Goal: Information Seeking & Learning: Learn about a topic

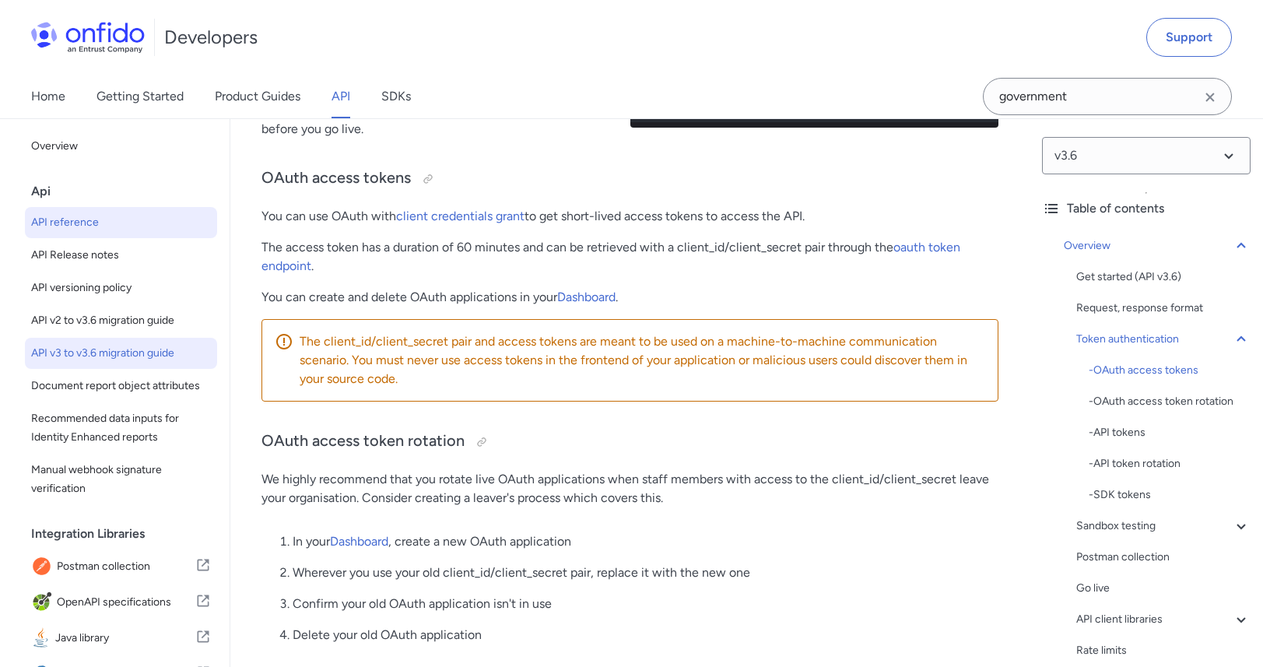
click at [100, 345] on span "API v3 to v3.6 migration guide" at bounding box center [121, 353] width 180 height 19
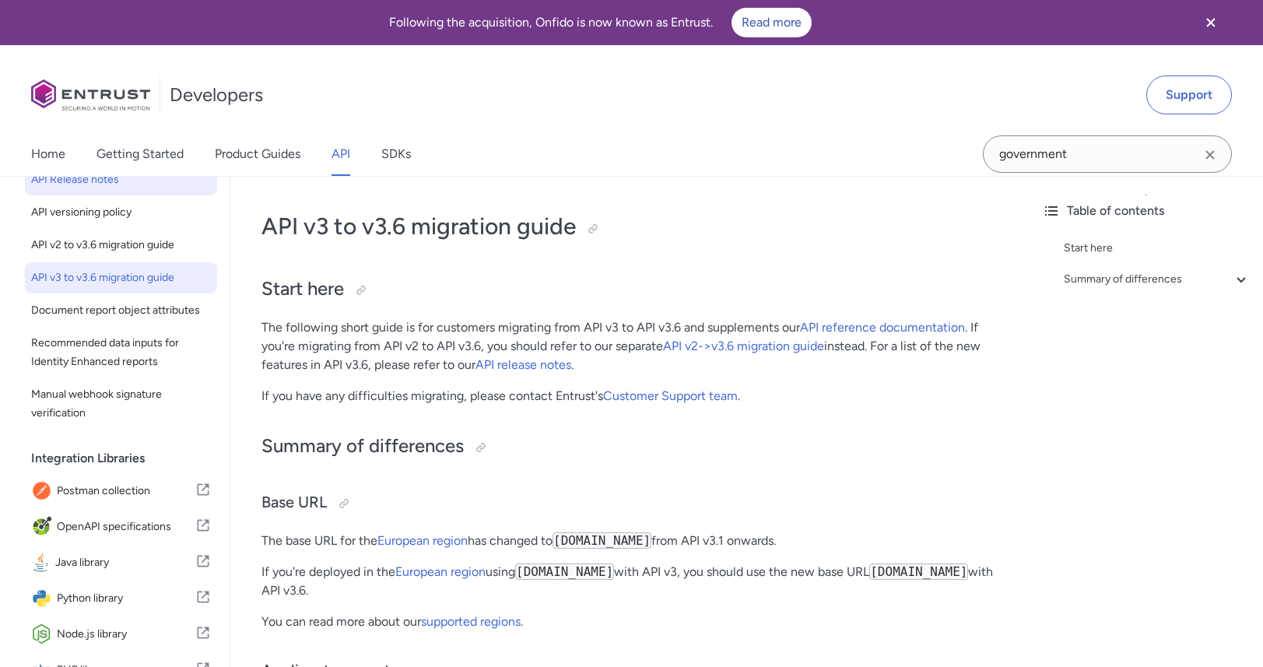
scroll to position [135, 0]
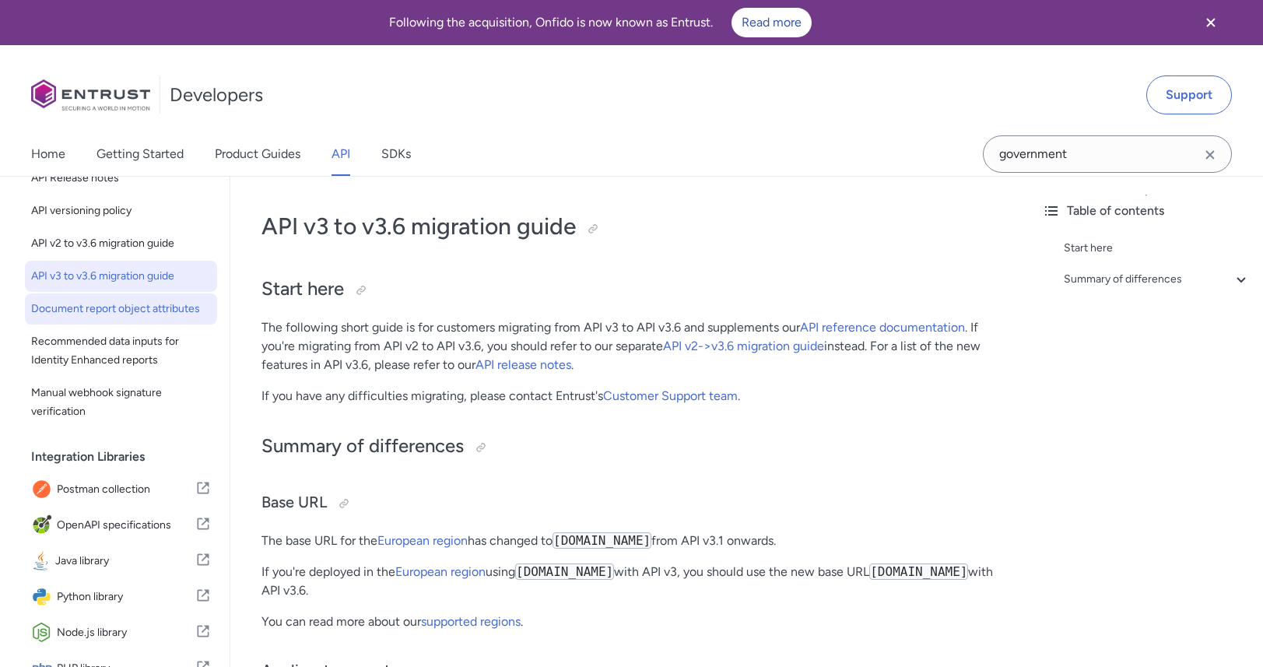
click at [128, 318] on span "Document report object attributes" at bounding box center [121, 309] width 180 height 19
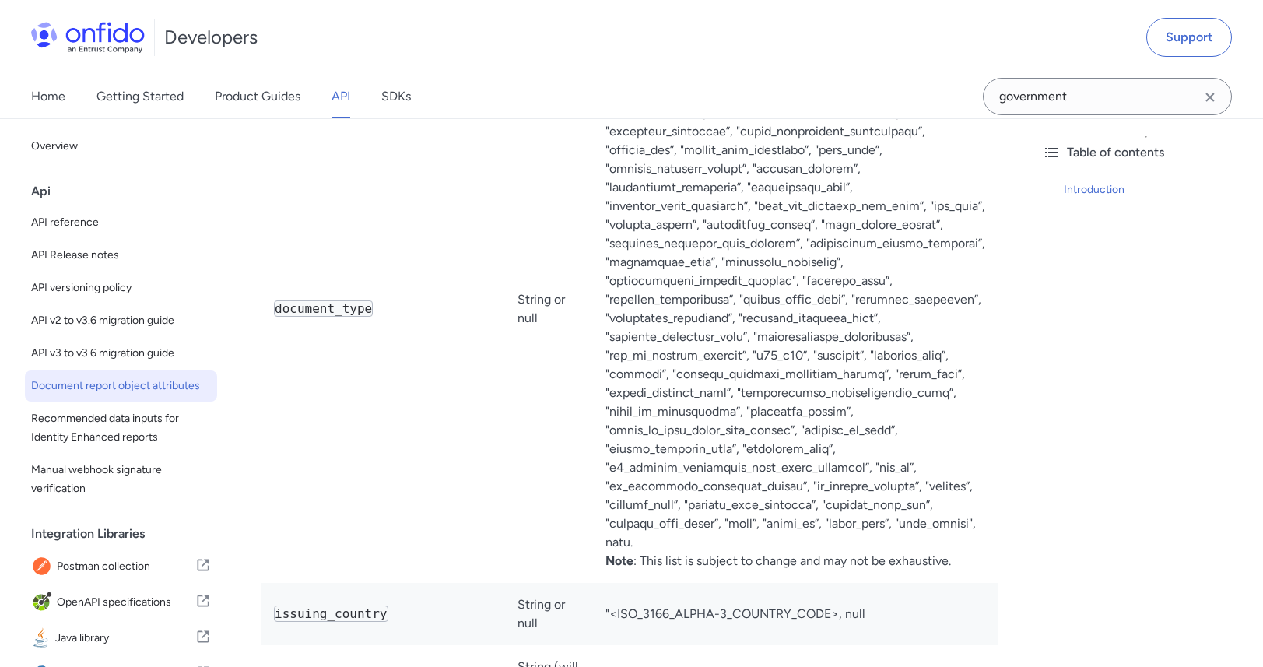
scroll to position [482, 0]
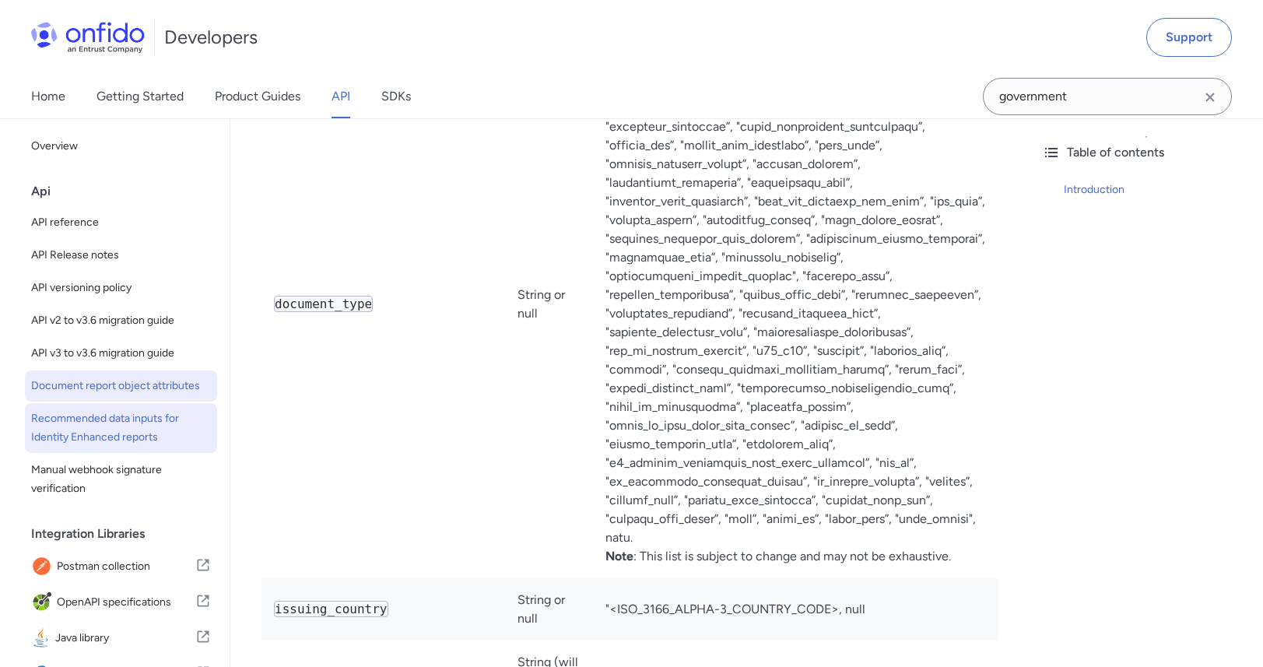
click at [116, 441] on span "Recommended data inputs for Identity Enhanced reports" at bounding box center [121, 427] width 180 height 37
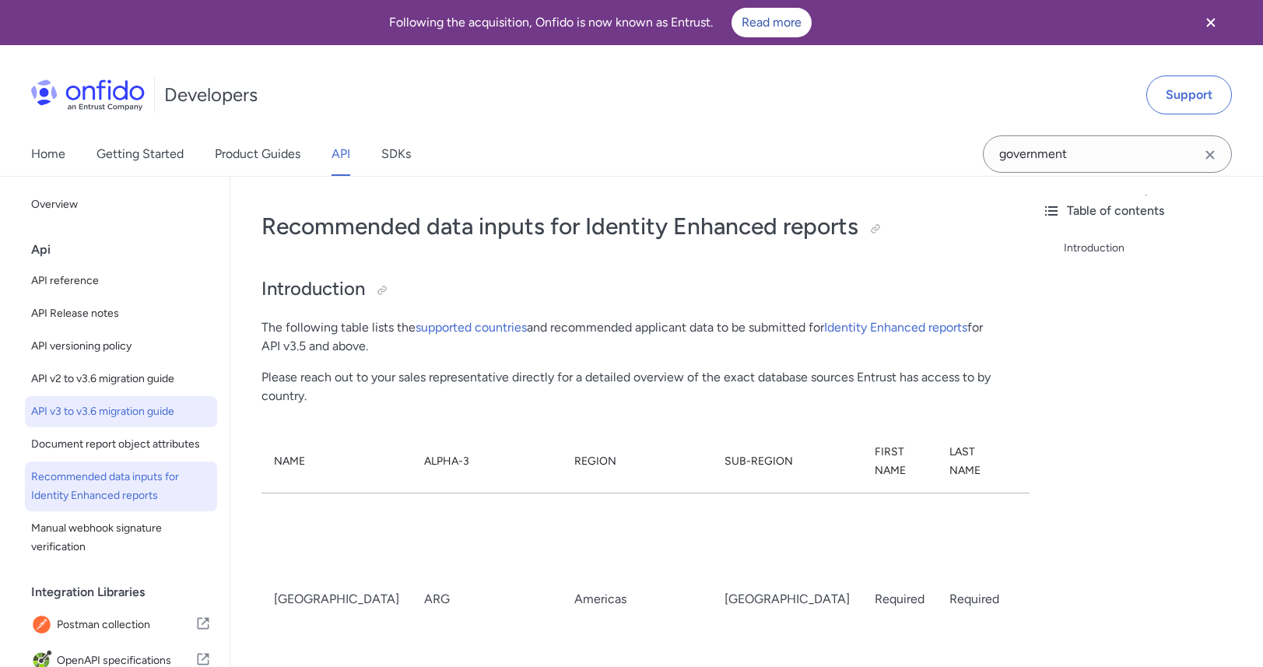
click at [139, 411] on span "API v3 to v3.6 migration guide" at bounding box center [121, 411] width 180 height 19
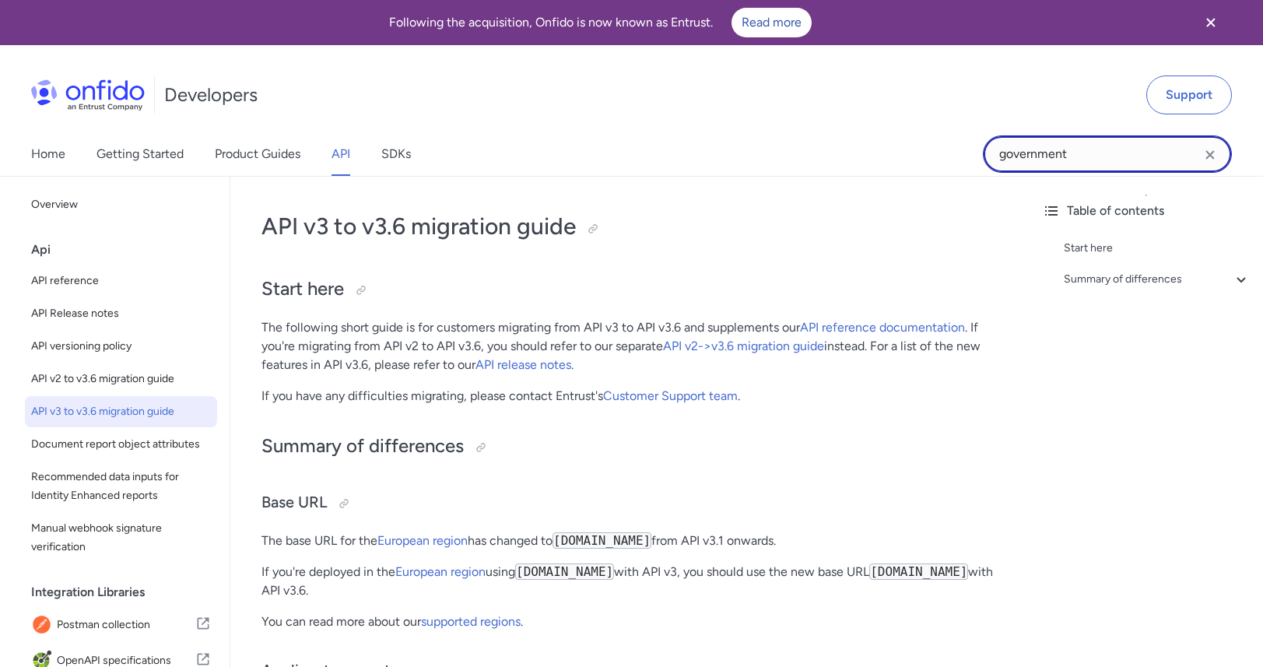
click at [1039, 165] on input "government" at bounding box center [1107, 153] width 249 height 37
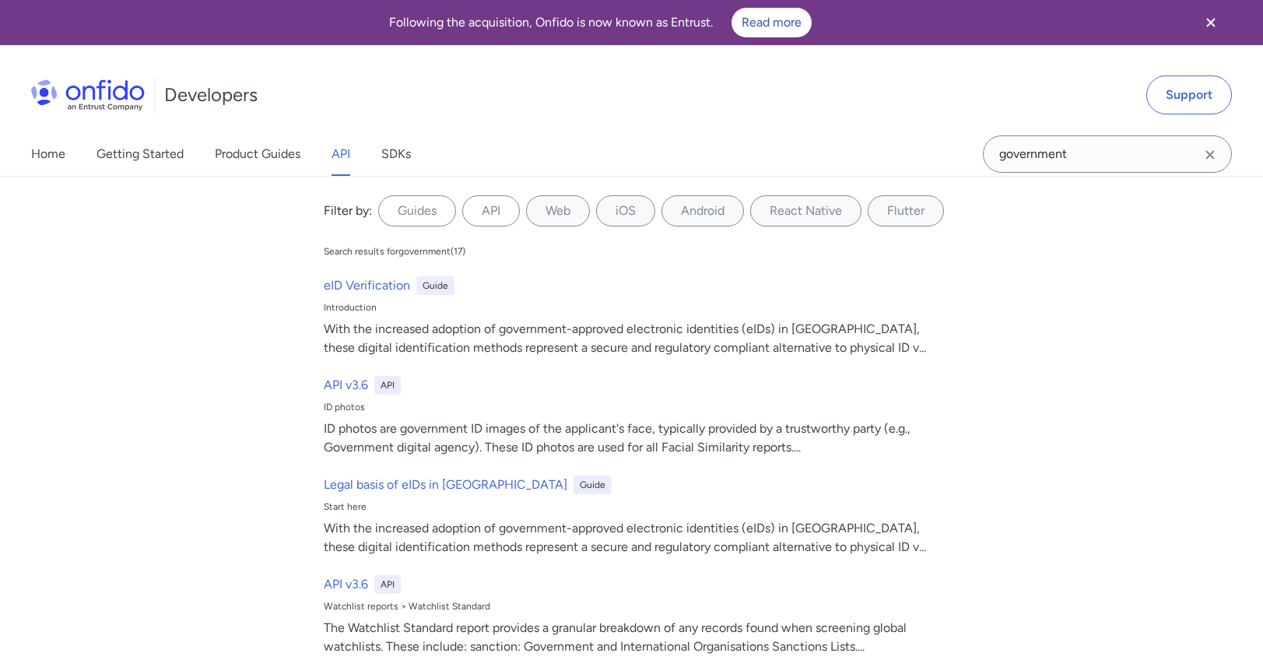
click at [1214, 149] on icon "Clear search field button" at bounding box center [1210, 155] width 19 height 19
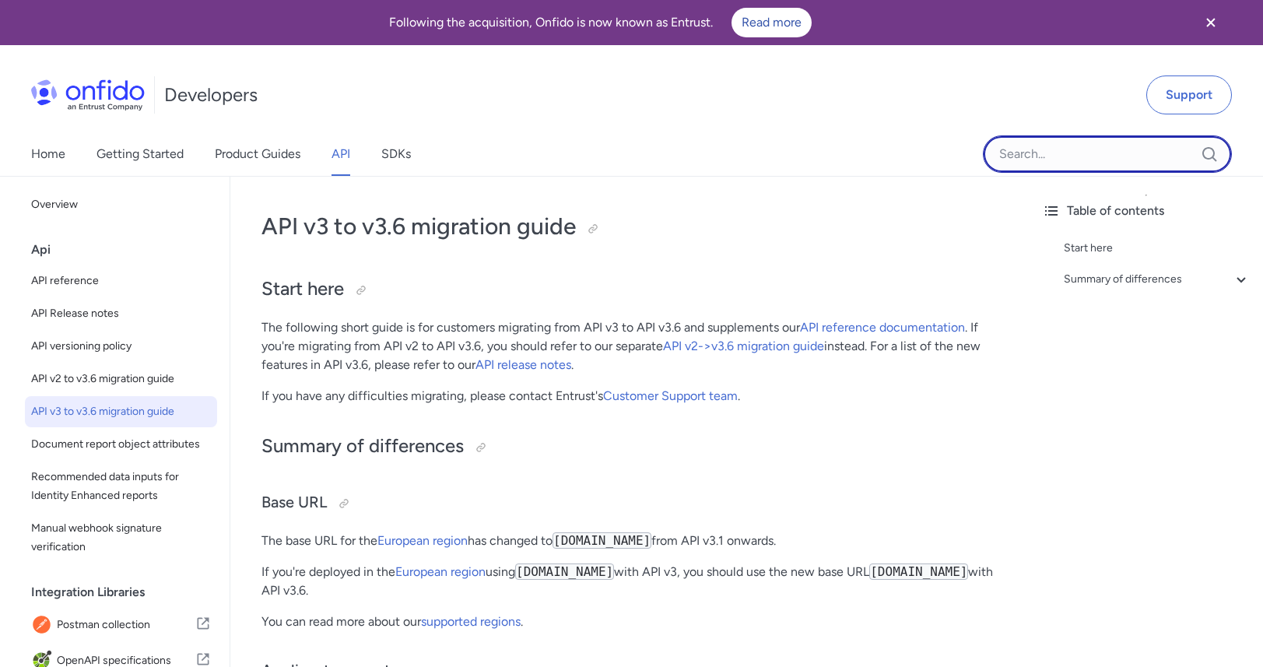
click at [1153, 156] on input "Onfido search input field" at bounding box center [1107, 153] width 249 height 37
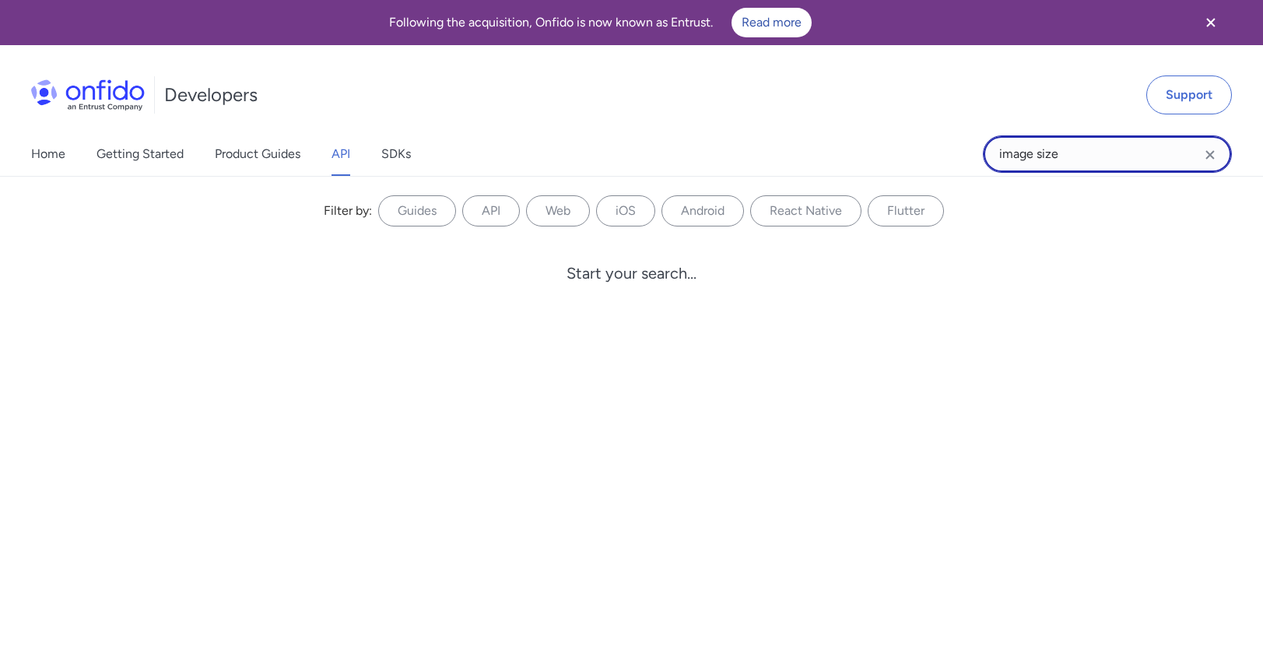
type input "image size"
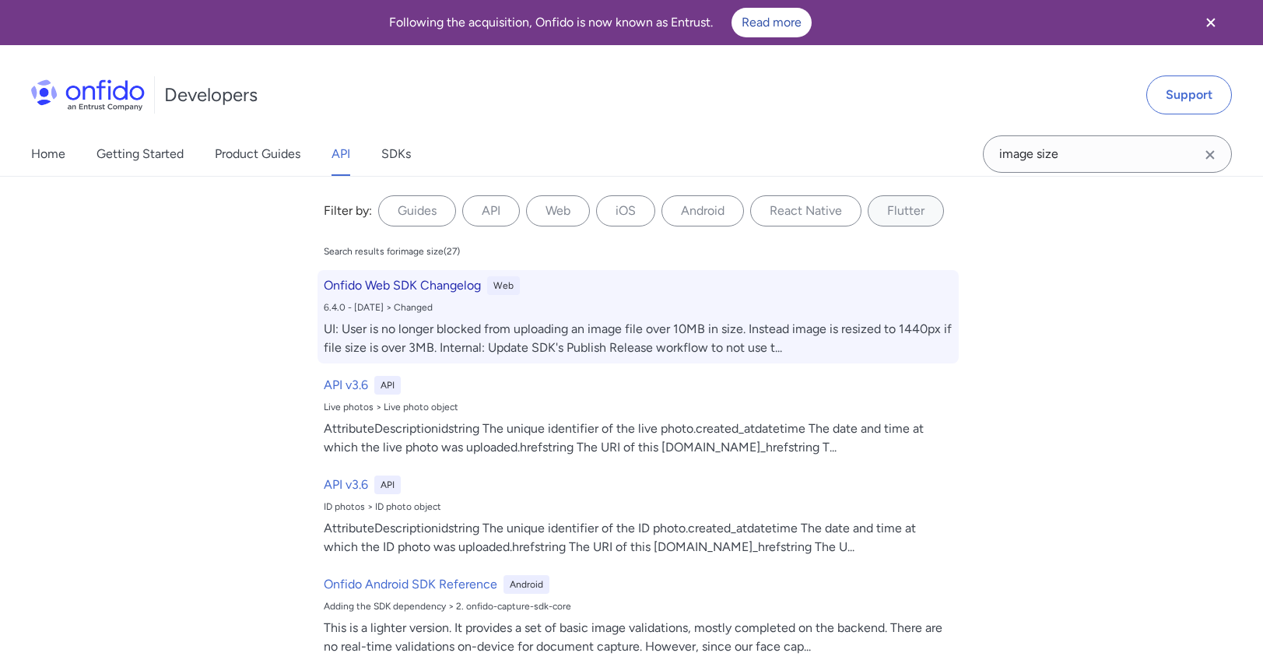
click at [395, 299] on div "Onfido Web SDK Changelog Web 6.4.0 - 2020-12-21 > Changed UI: User is no longer…" at bounding box center [638, 316] width 641 height 93
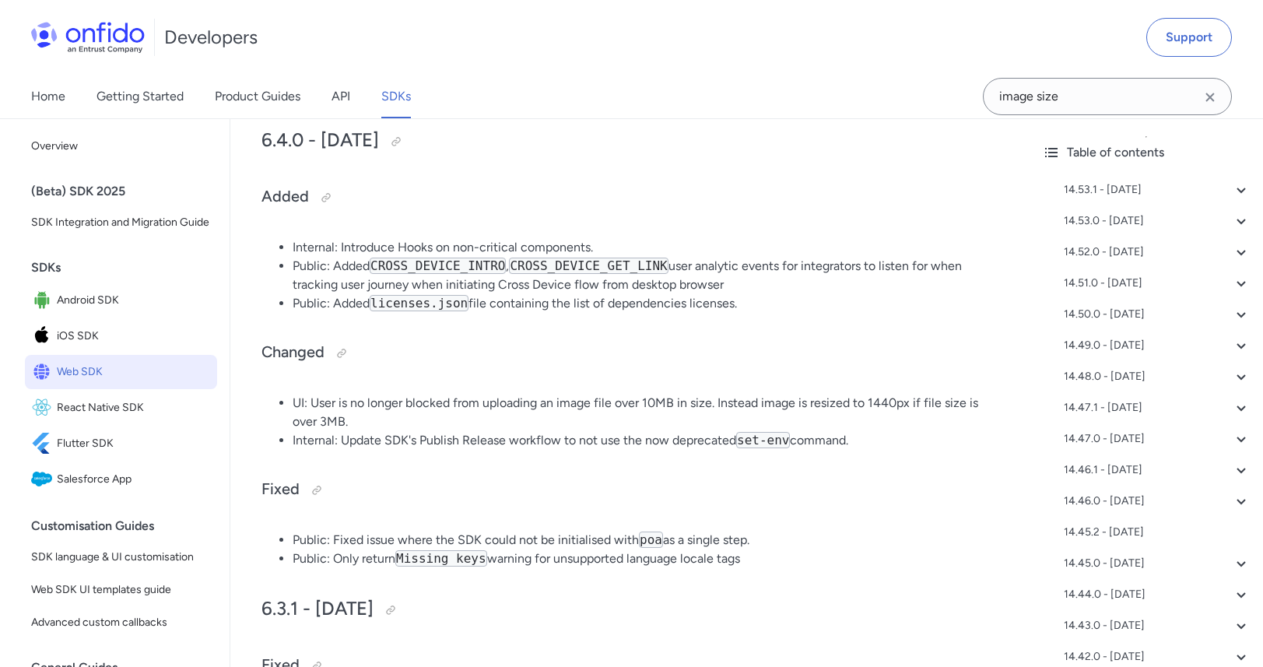
scroll to position [32712, 0]
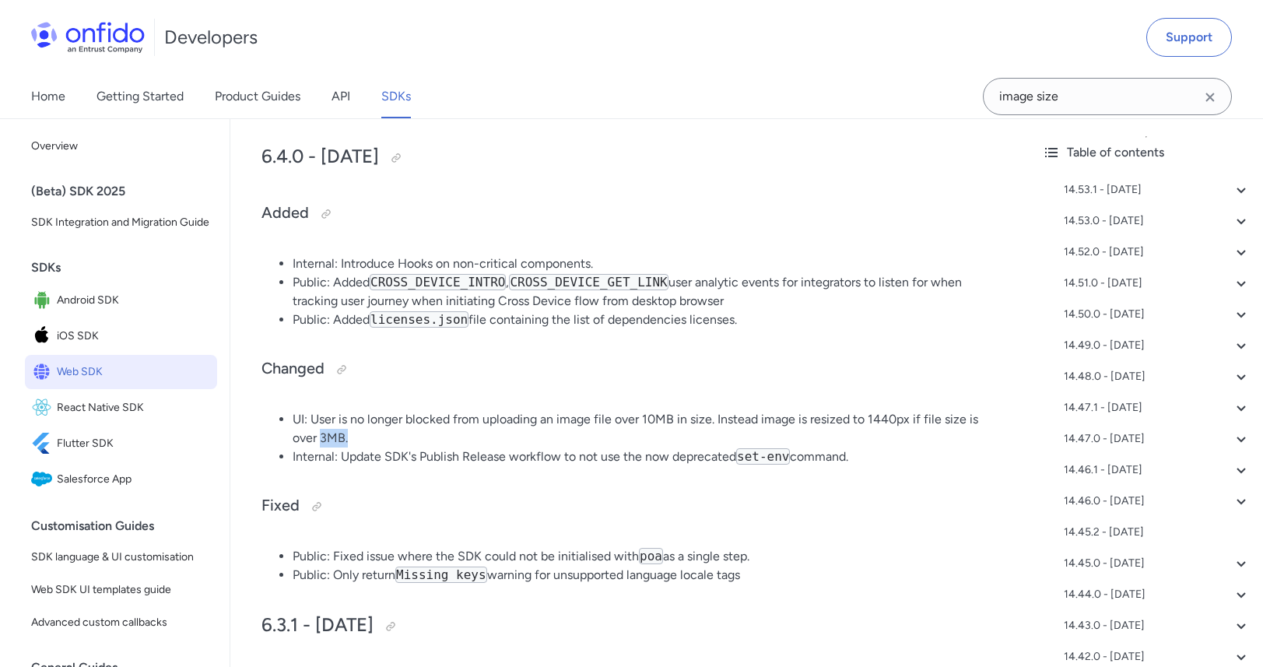
drag, startPoint x: 323, startPoint y: 546, endPoint x: 388, endPoint y: 546, distance: 64.6
click at [388, 447] on li "UI: User is no longer blocked from uploading an image file over 10MB in size. I…" at bounding box center [646, 428] width 706 height 37
drag, startPoint x: 861, startPoint y: 523, endPoint x: 962, endPoint y: 524, distance: 101.2
click at [962, 447] on li "UI: User is no longer blocked from uploading an image file over 10MB in size. I…" at bounding box center [646, 428] width 706 height 37
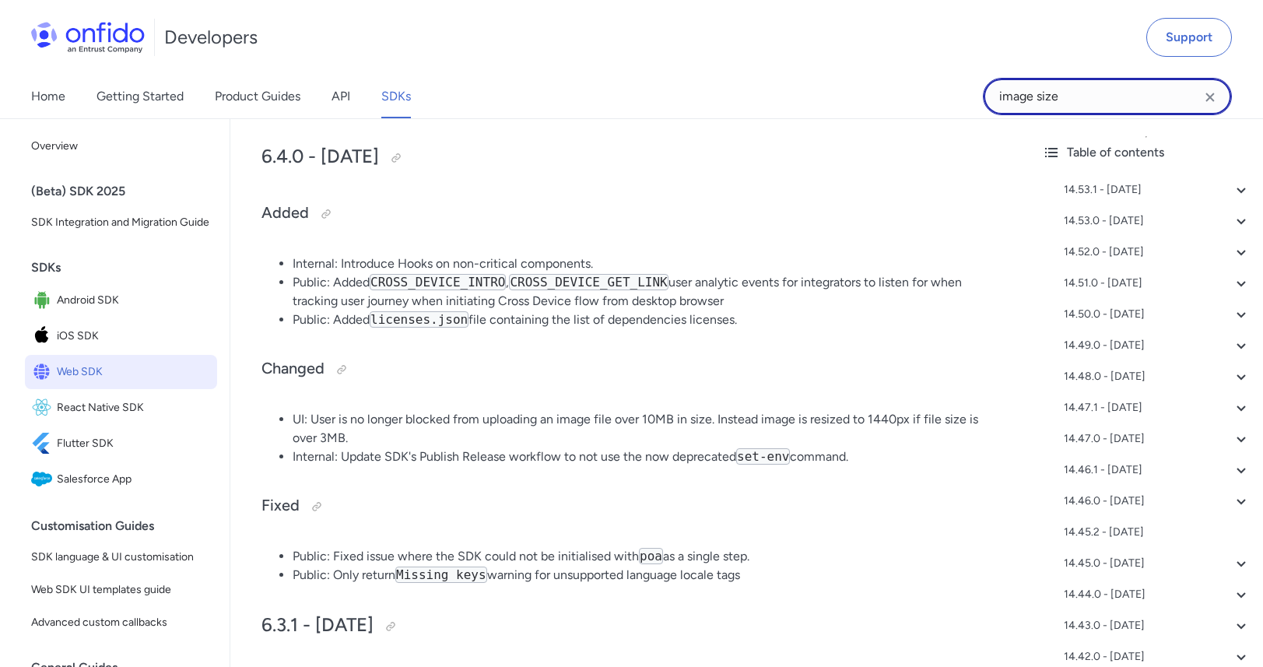
click at [1101, 102] on input "image size" at bounding box center [1107, 96] width 249 height 37
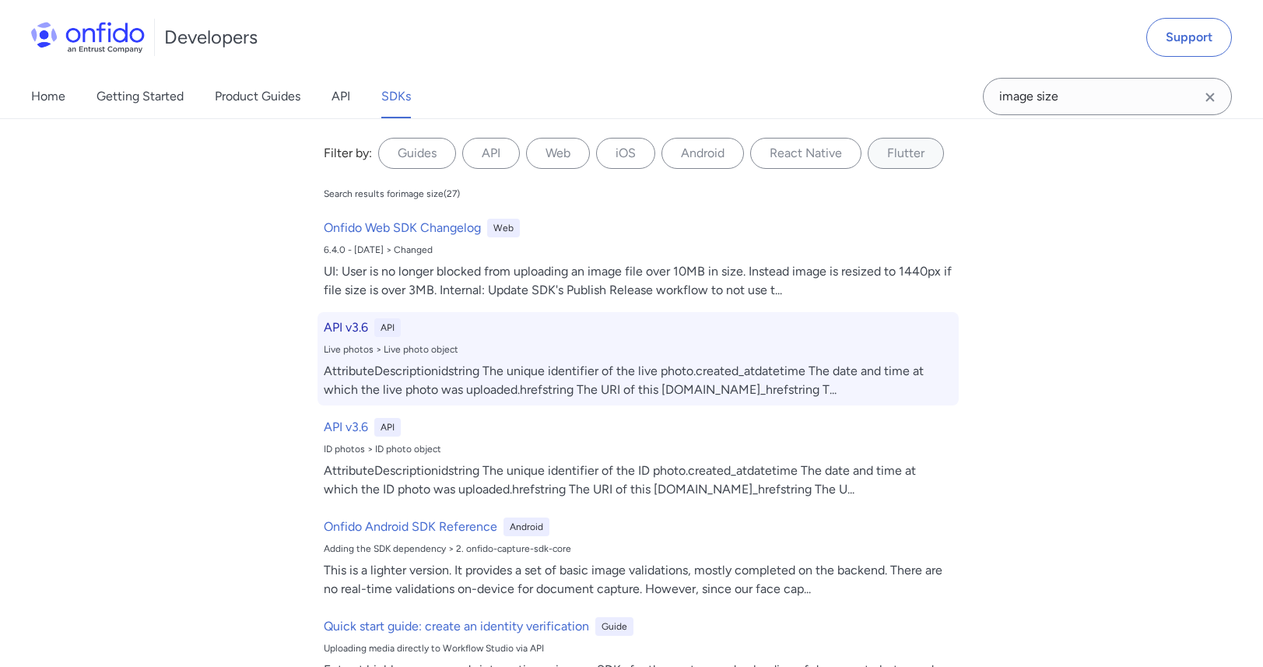
click at [336, 363] on div "AttributeDescriptionidstring The unique identifier of the live photo.created_at…" at bounding box center [638, 380] width 629 height 37
select select "http"
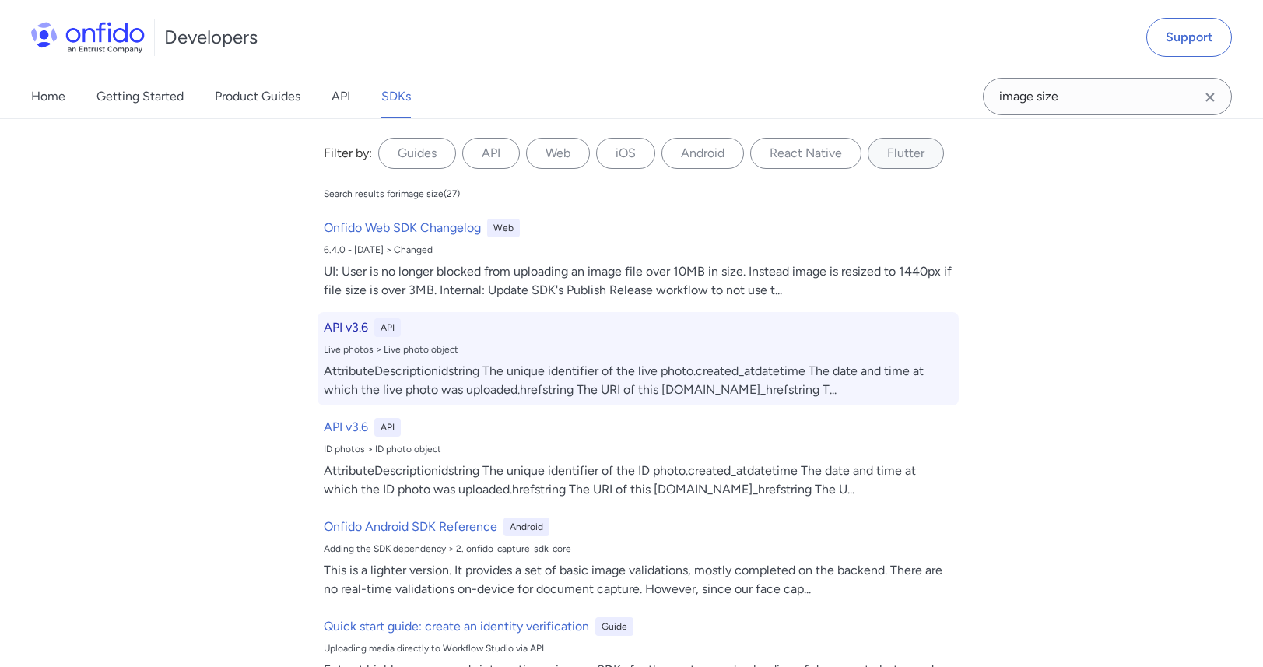
select select "http"
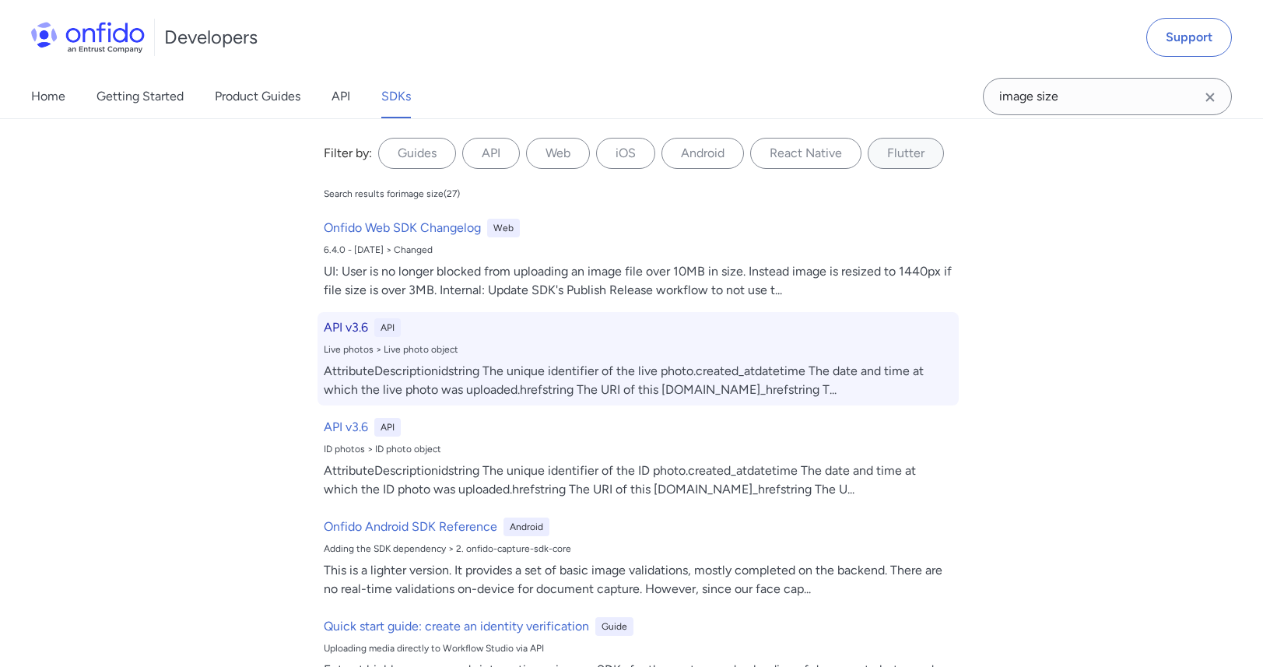
select select "http"
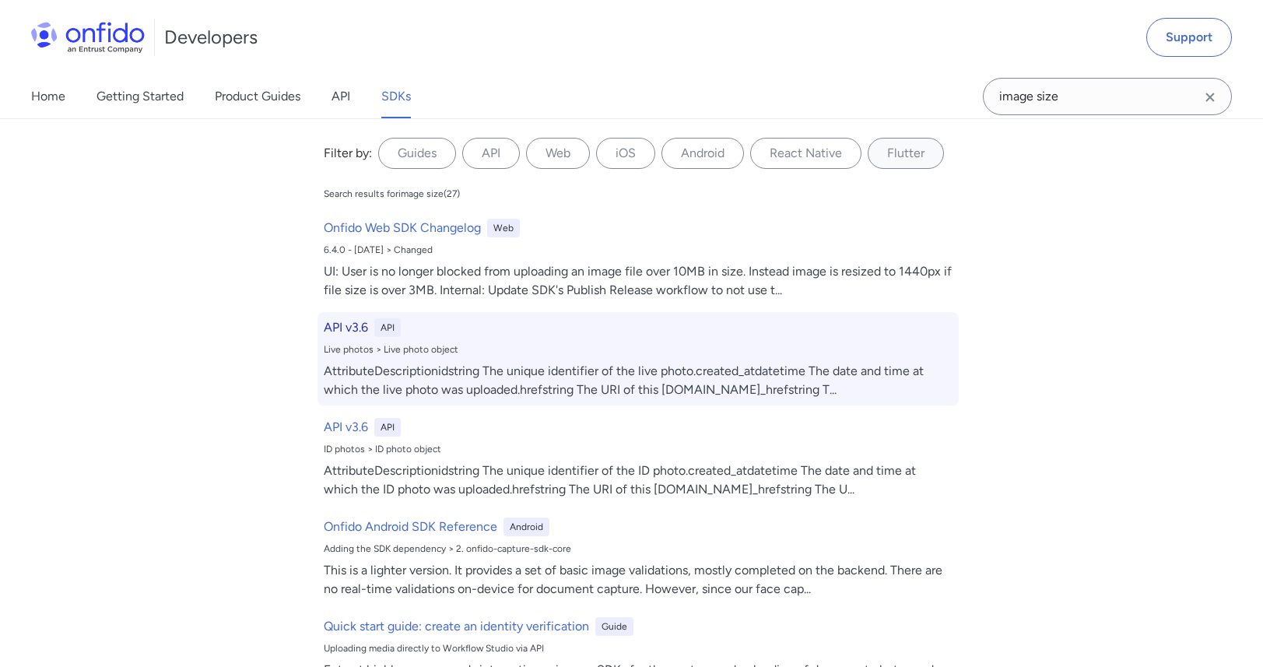
select select "http"
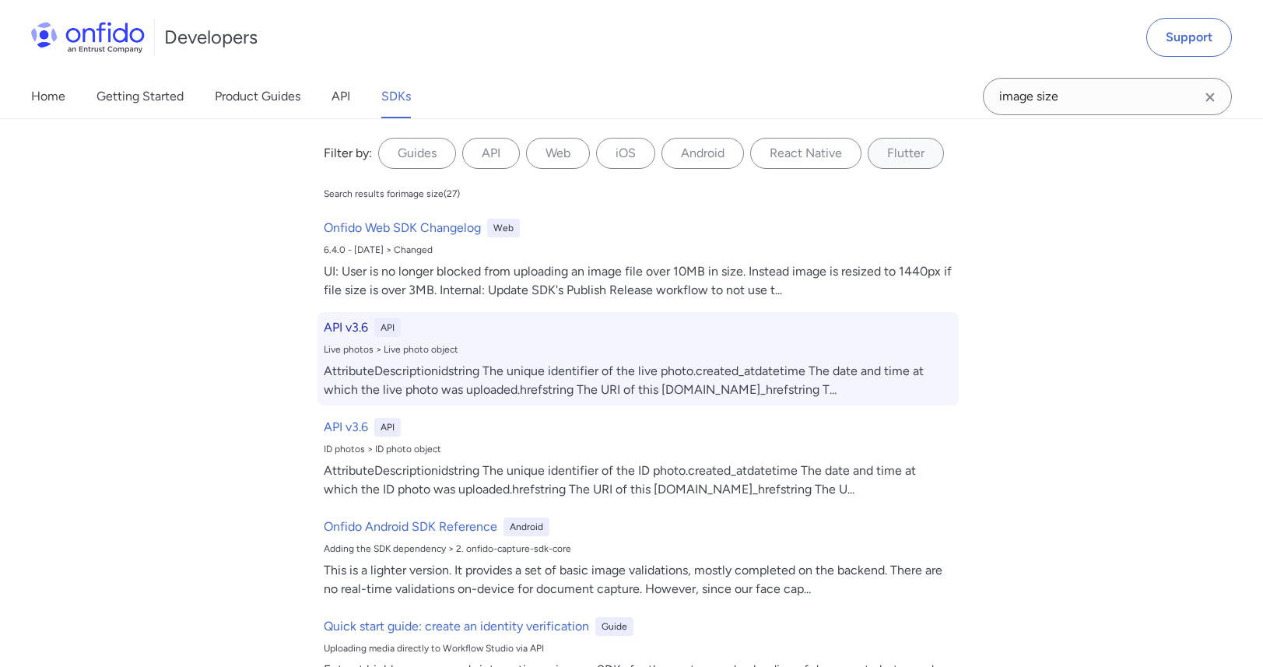
select select "http"
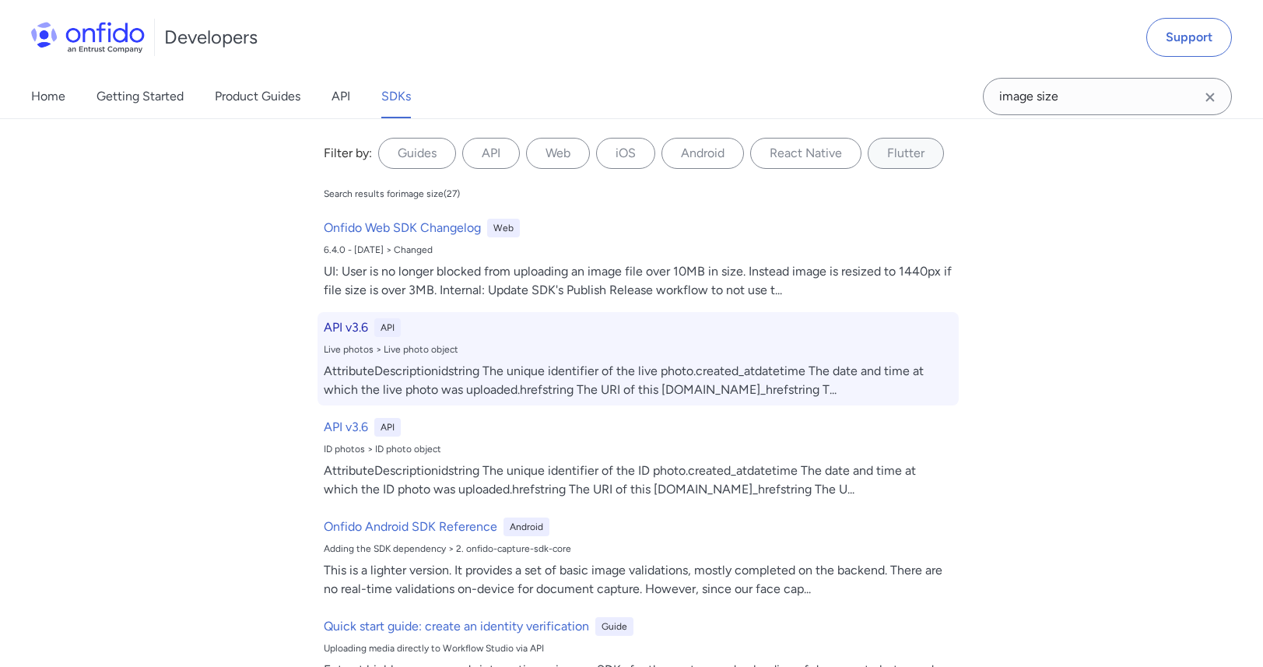
select select "http"
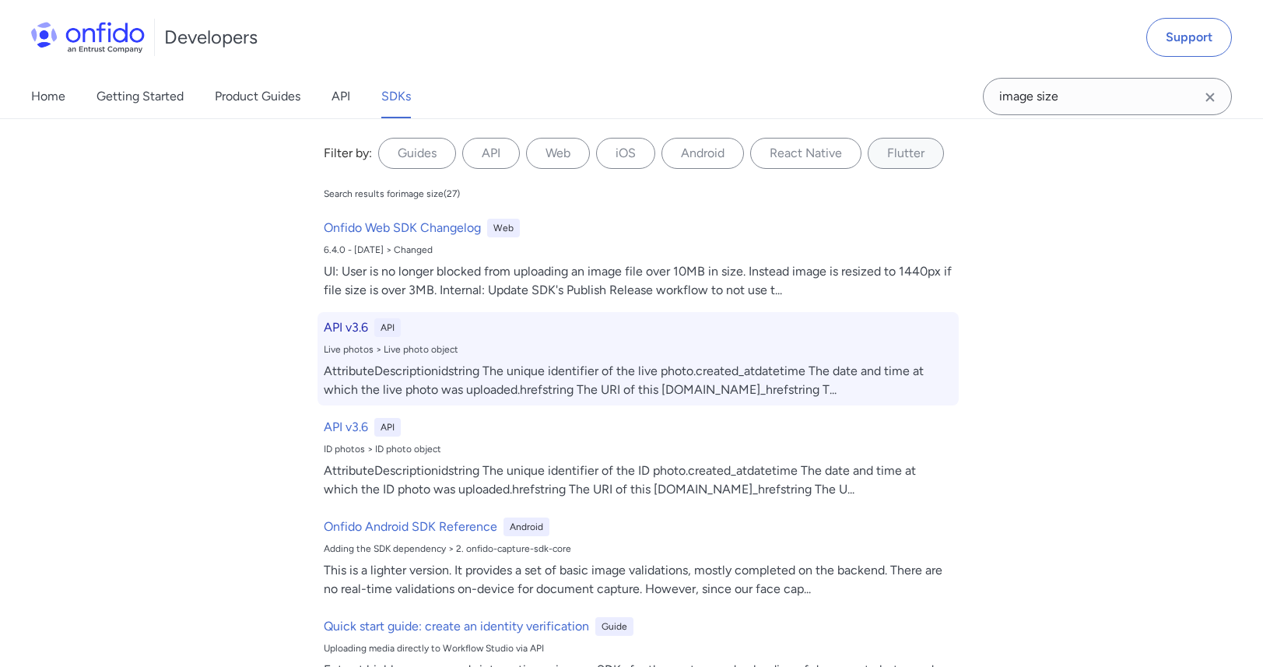
select select "http"
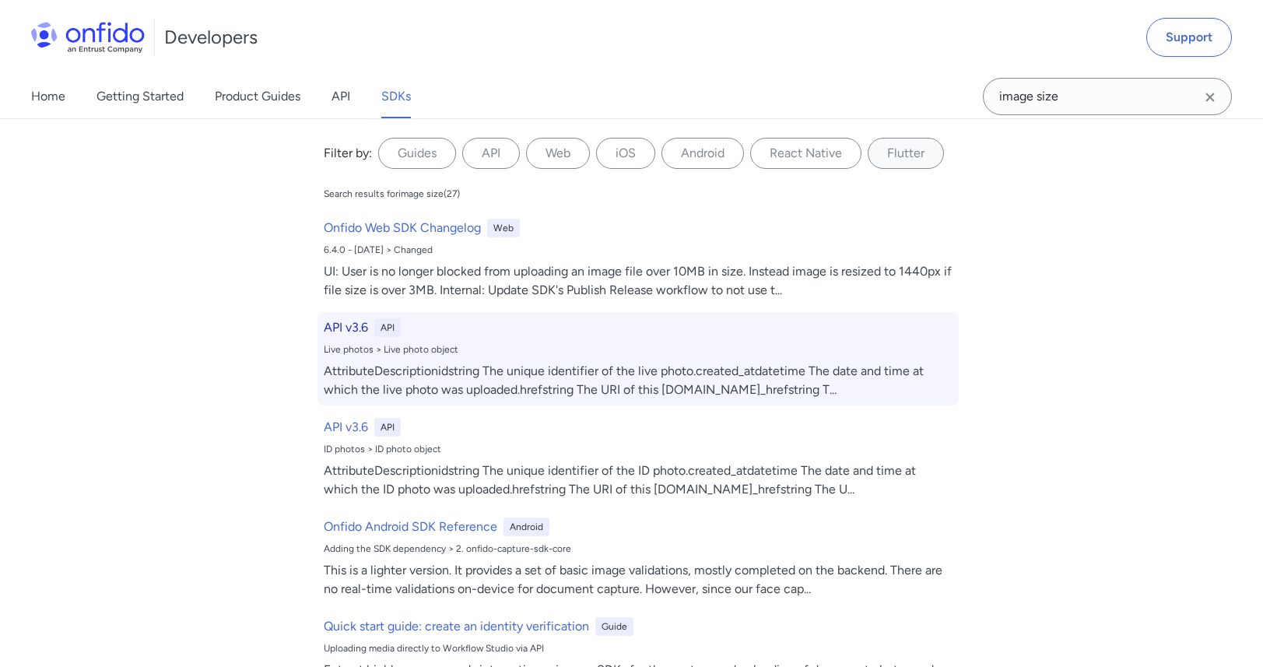
select select "http"
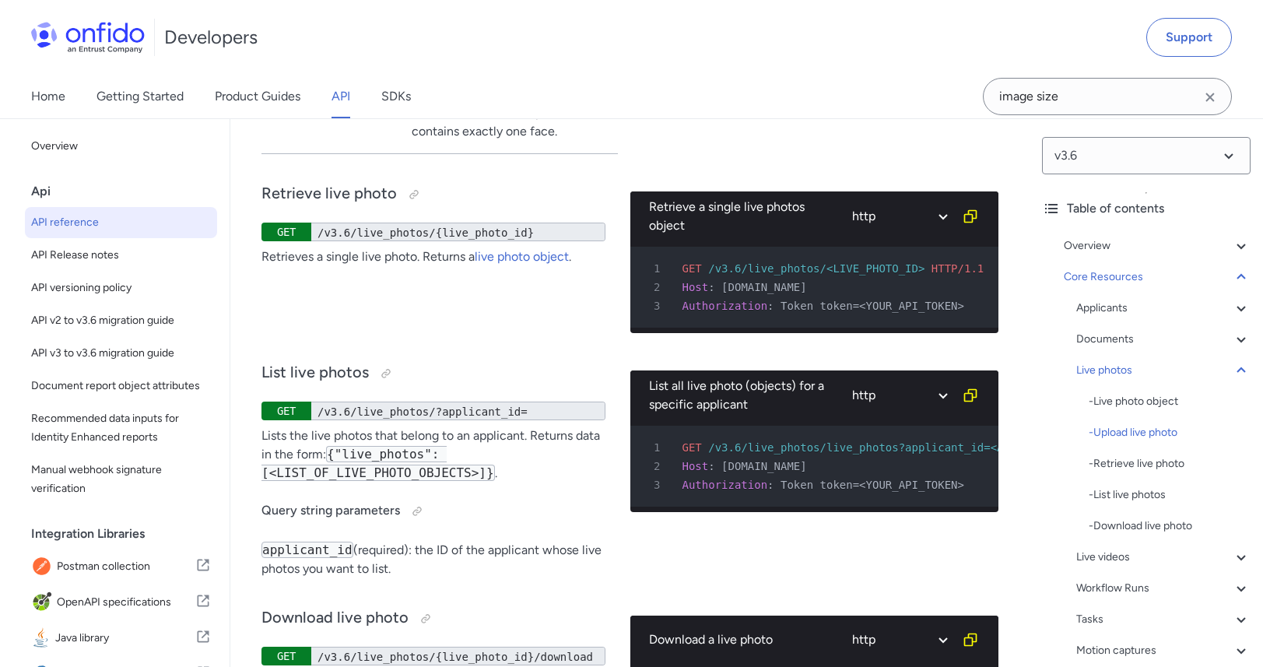
scroll to position [55010, 0]
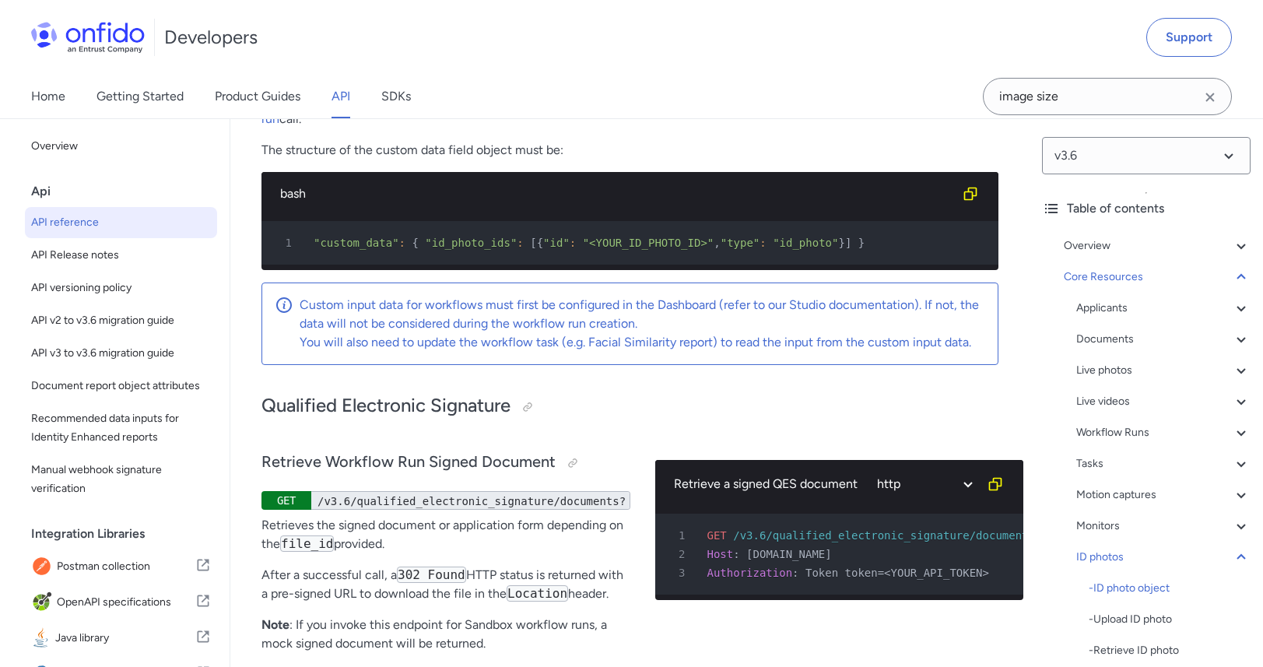
scroll to position [54771, 0]
